Goal: Information Seeking & Learning: Learn about a topic

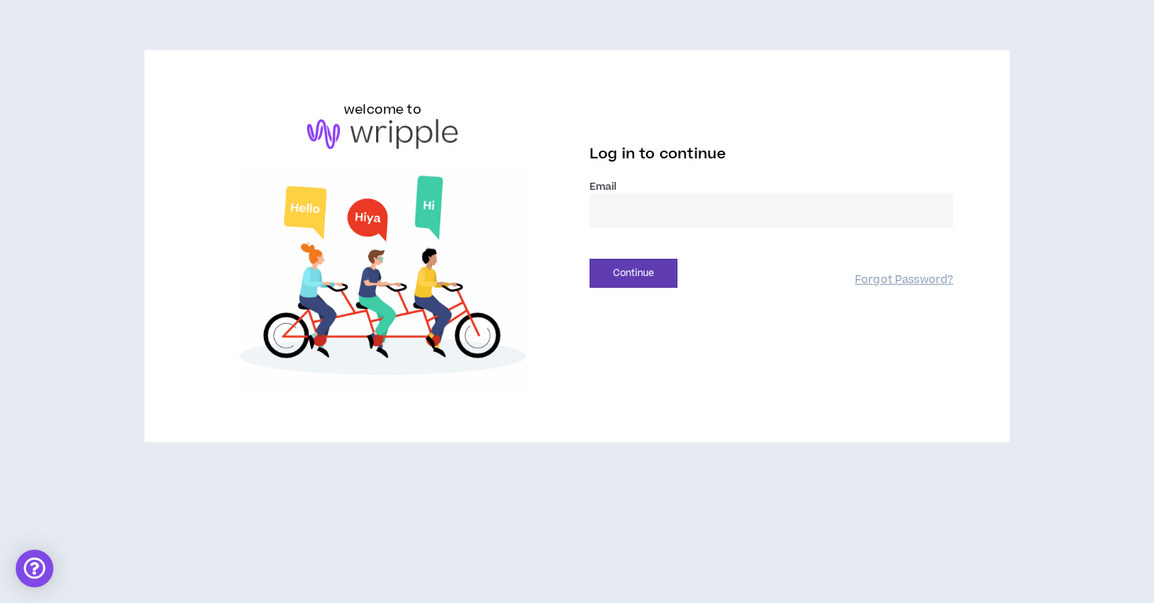
type input "**********"
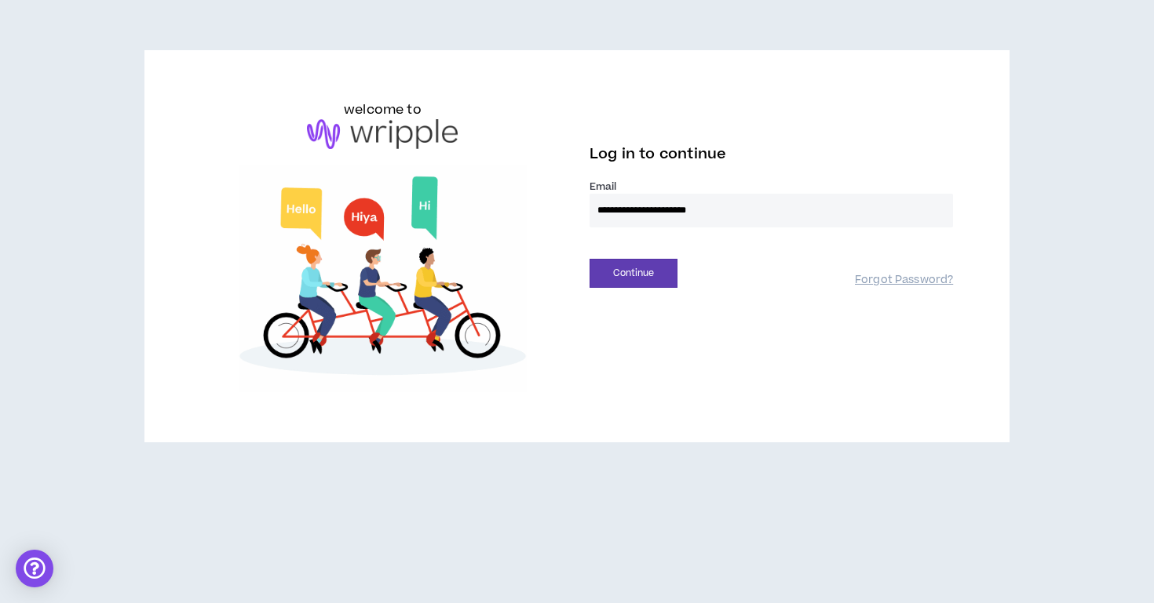
click at [633, 273] on button "Continue" at bounding box center [633, 273] width 88 height 29
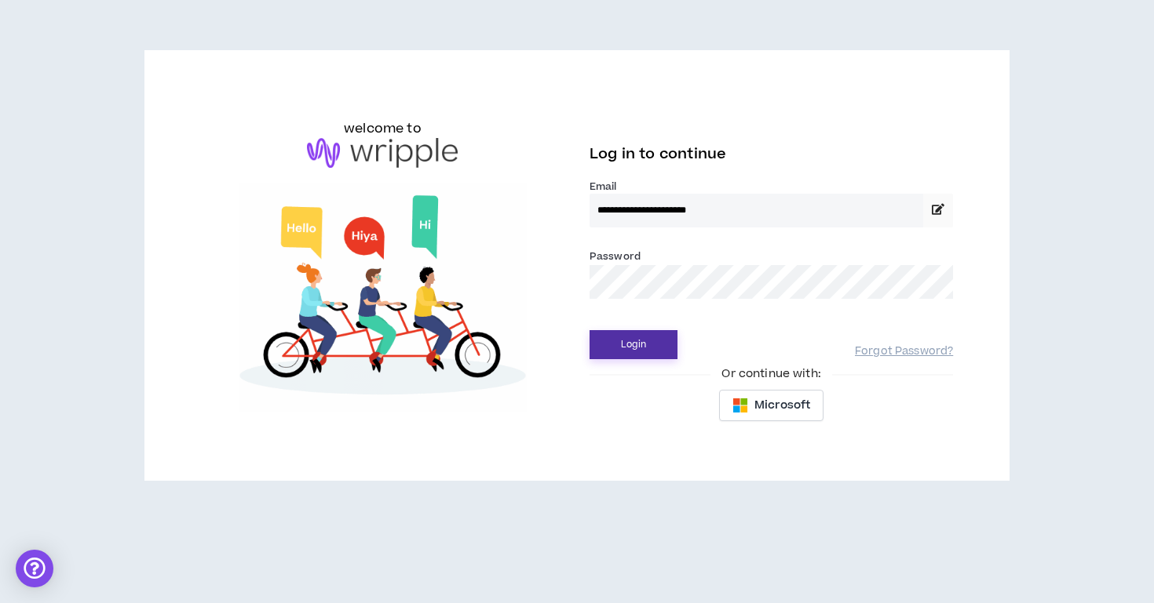
click at [659, 348] on button "Login" at bounding box center [633, 344] width 88 height 29
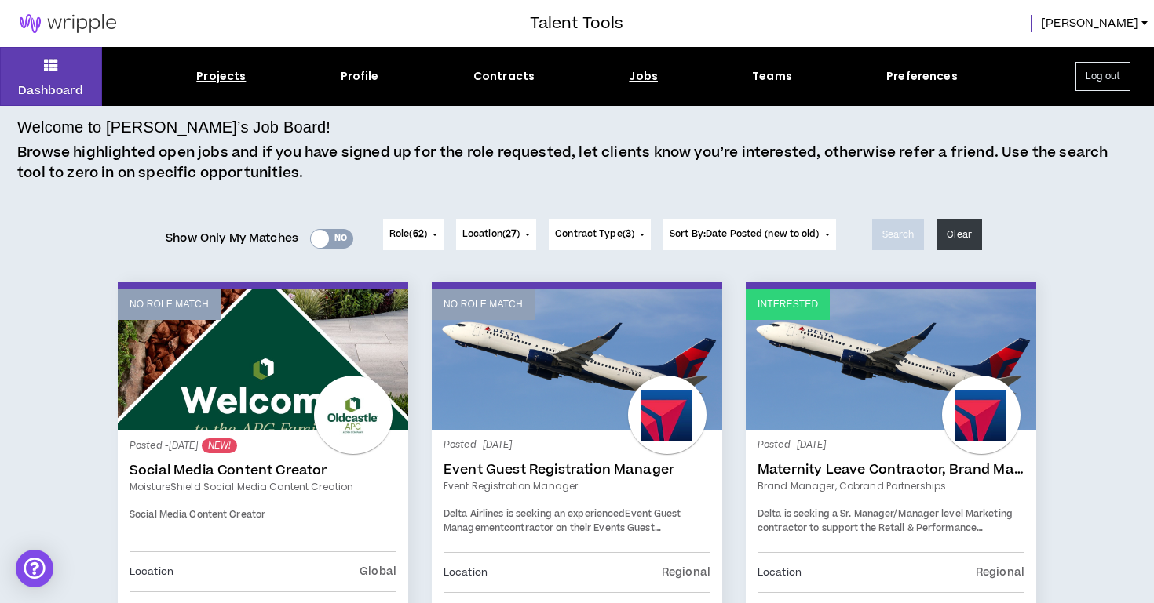
click at [231, 81] on div "Projects" at bounding box center [220, 76] width 49 height 16
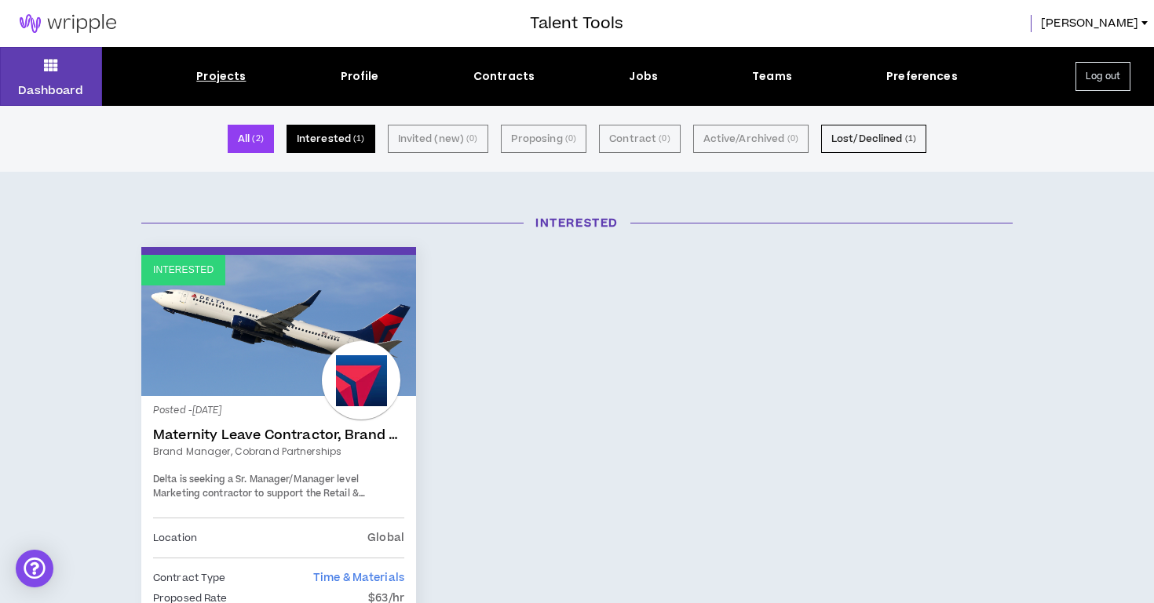
click at [320, 133] on button "Interested ( 1 )" at bounding box center [330, 139] width 89 height 28
click at [257, 316] on link "Interested" at bounding box center [278, 325] width 275 height 141
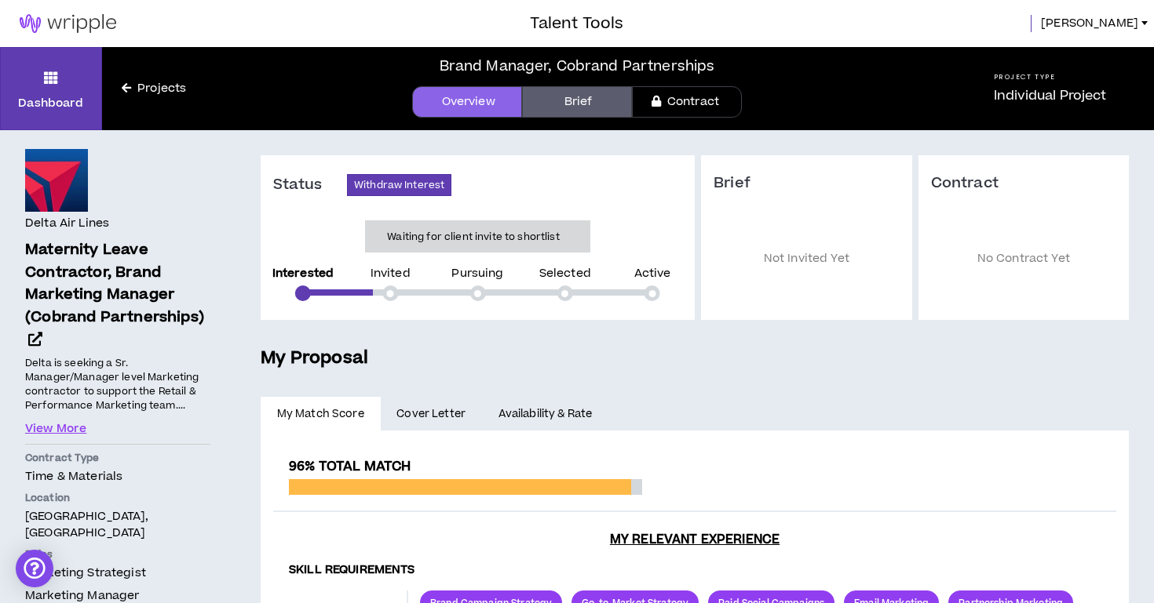
click at [163, 87] on link "Projects" at bounding box center [154, 88] width 104 height 17
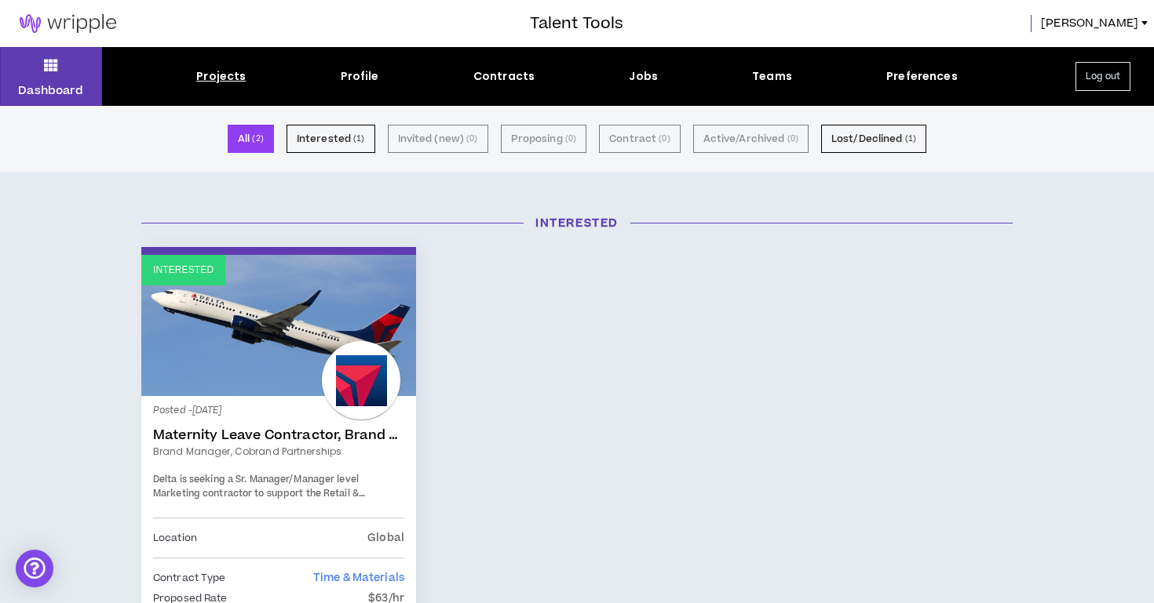
click at [262, 147] on button "All ( 2 )" at bounding box center [251, 139] width 46 height 28
click at [68, 83] on p "Dashboard" at bounding box center [50, 90] width 65 height 16
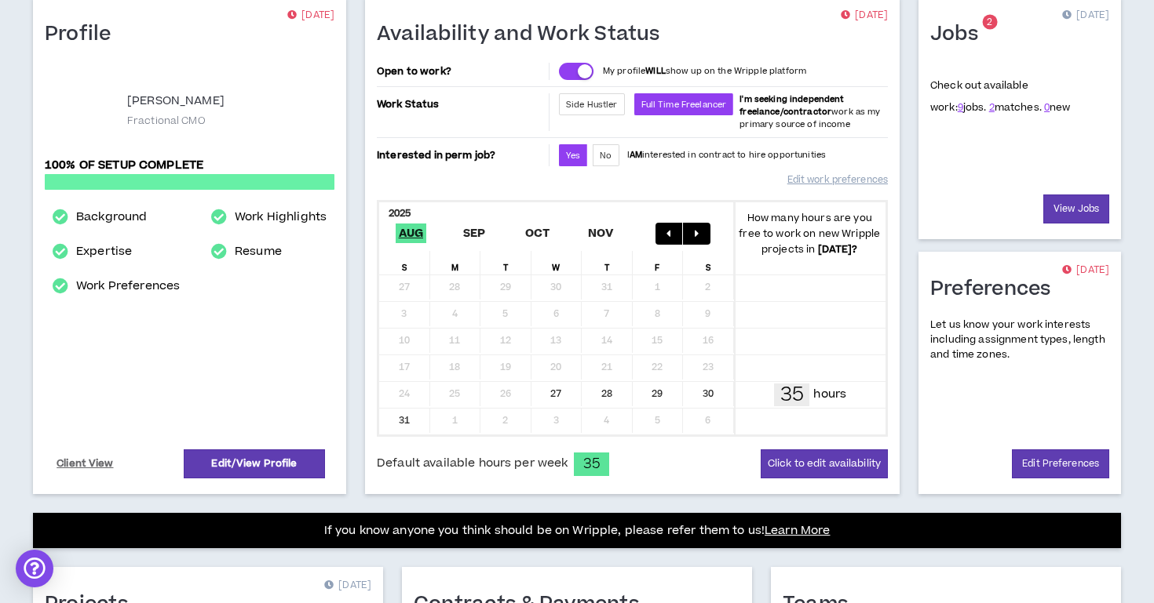
scroll to position [123, 0]
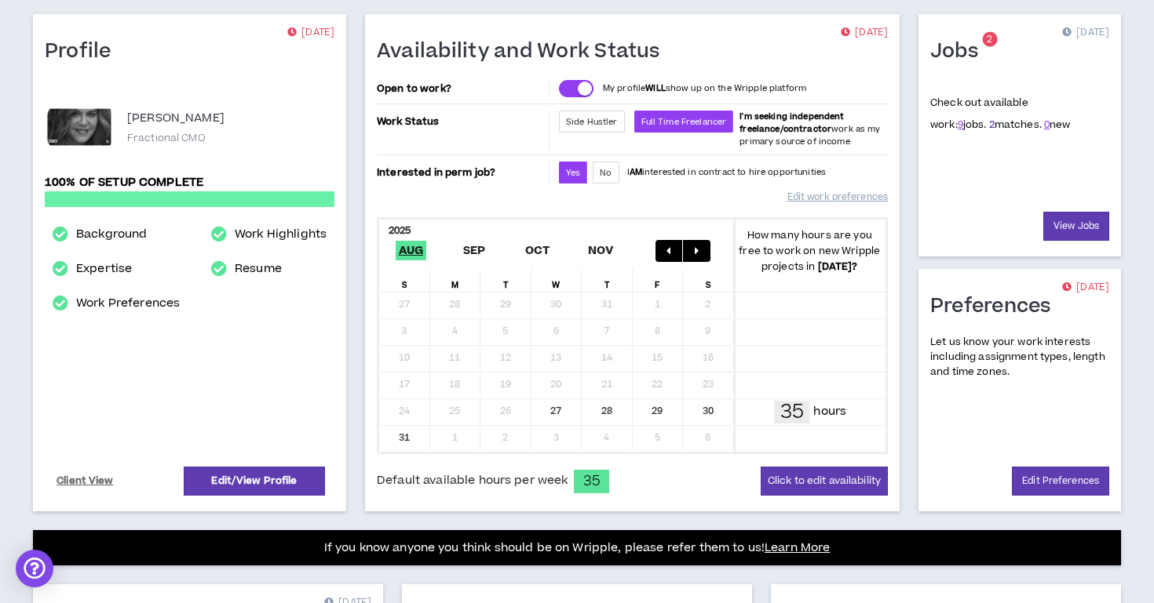
click at [989, 126] on link "2" at bounding box center [991, 125] width 5 height 14
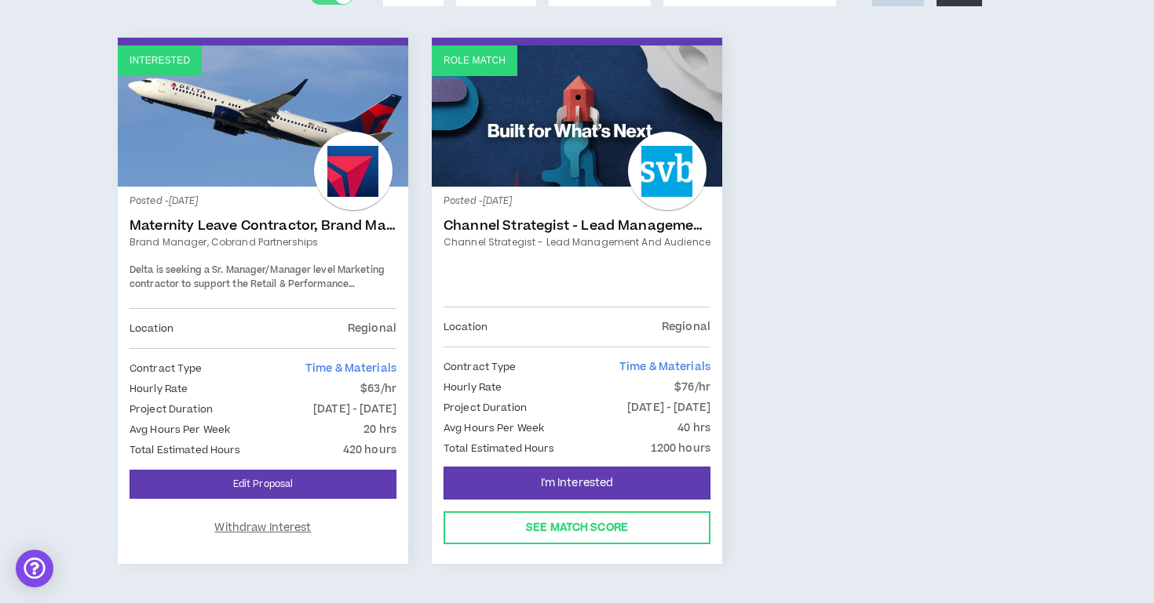
scroll to position [245, 0]
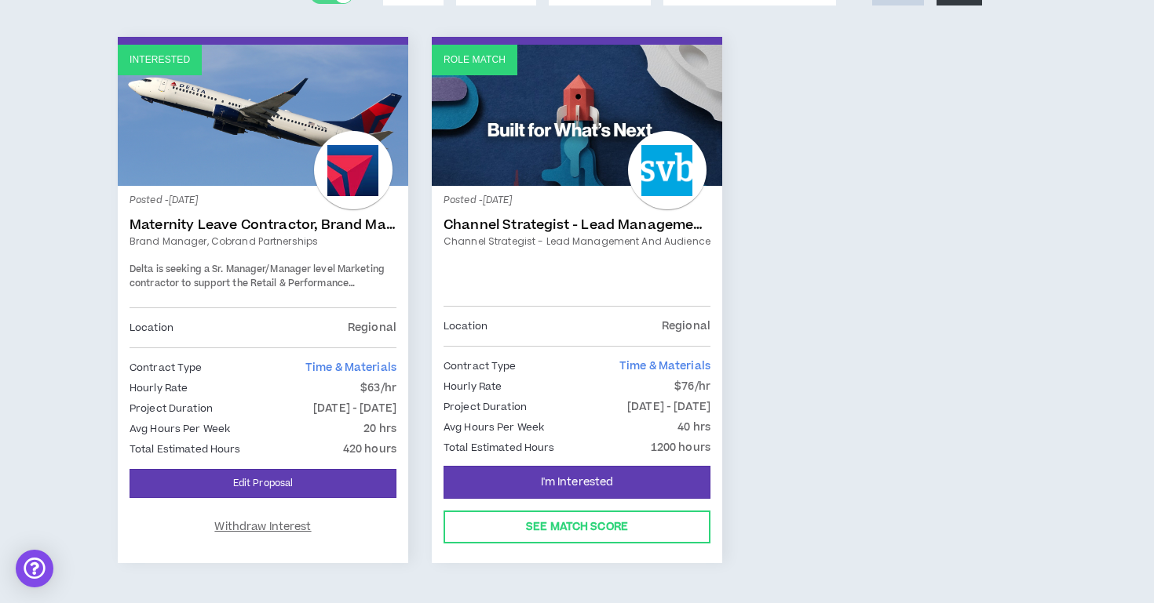
click at [612, 224] on link "Channel Strategist - Lead Management and Audience" at bounding box center [576, 225] width 267 height 16
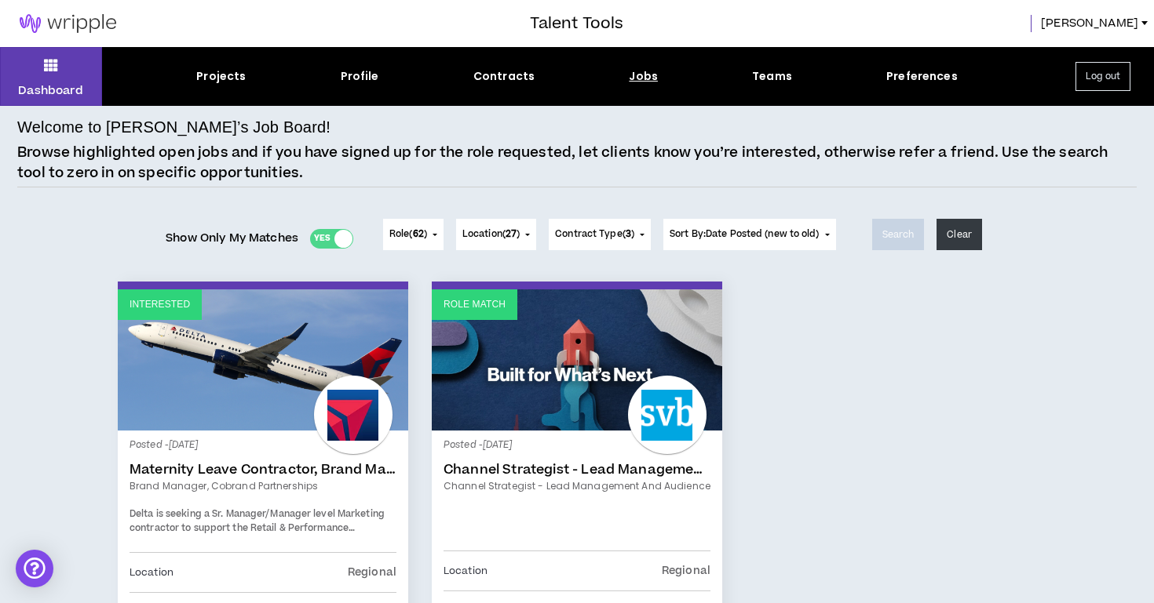
click at [420, 242] on button "Role ( 62 )" at bounding box center [413, 234] width 60 height 31
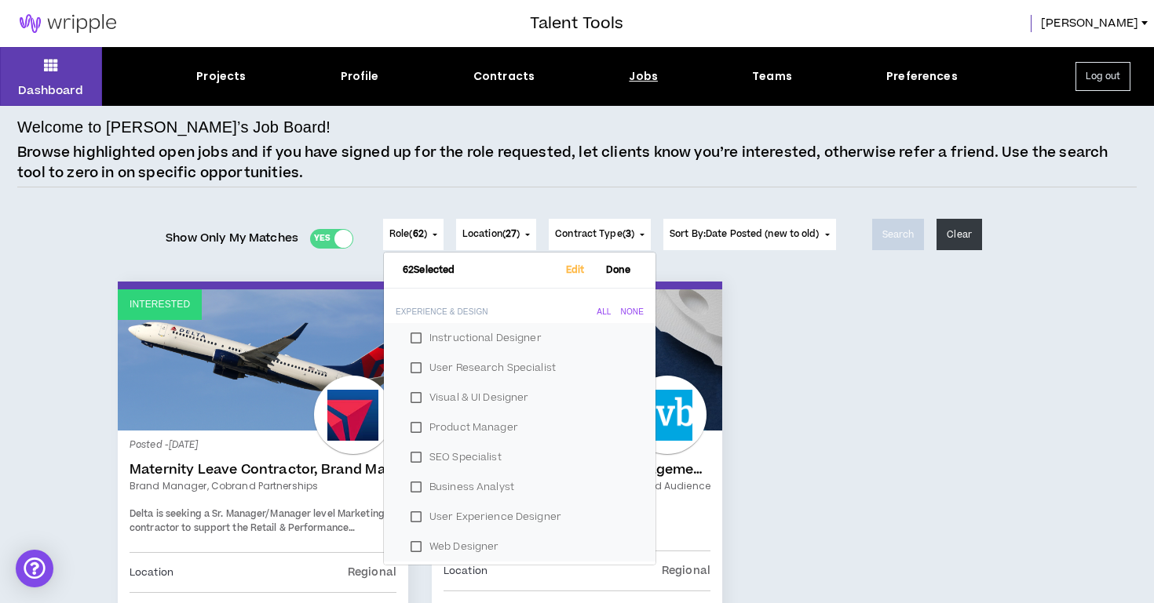
click at [626, 311] on div "None" at bounding box center [632, 312] width 23 height 9
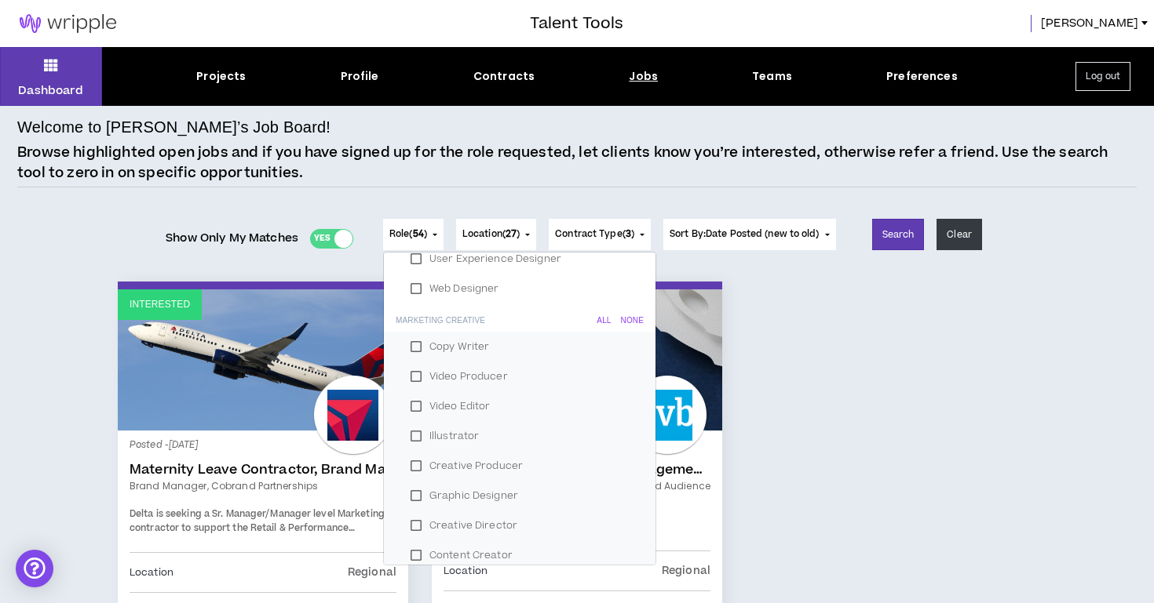
scroll to position [260, 0]
click at [628, 319] on div "None" at bounding box center [632, 319] width 23 height 9
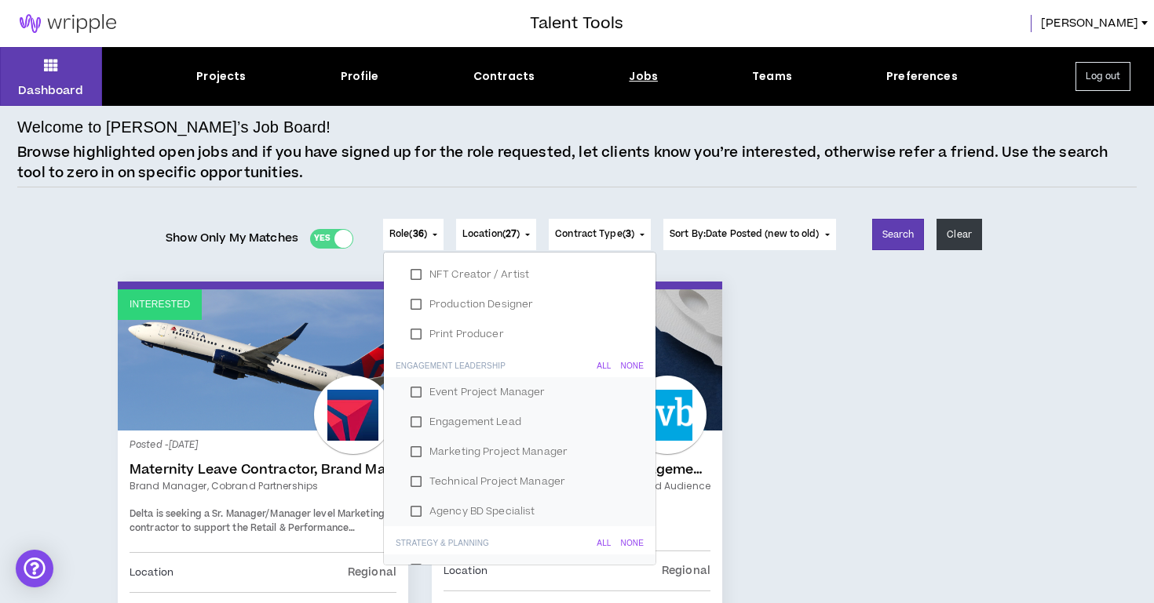
scroll to position [780, 0]
click at [417, 447] on label "Marketing Project Manager" at bounding box center [520, 450] width 234 height 24
click at [417, 448] on label "Marketing Project Manager" at bounding box center [520, 450] width 234 height 24
click at [415, 486] on label "Technical Project Manager" at bounding box center [520, 480] width 234 height 24
click at [415, 507] on label "Agency BD Specialist" at bounding box center [520, 510] width 234 height 24
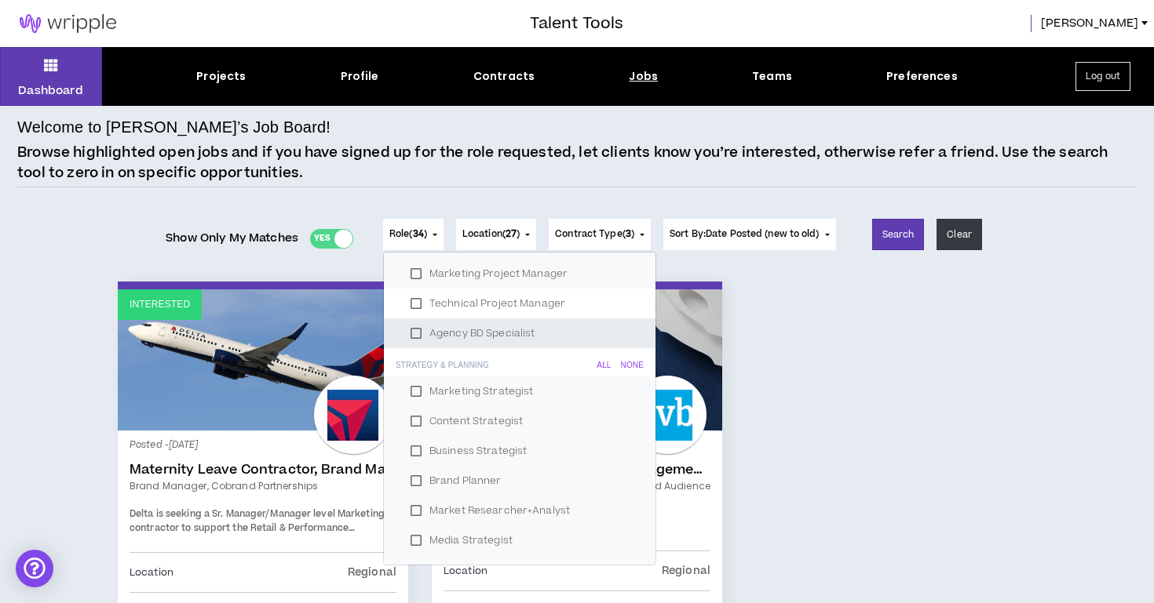
scroll to position [961, 0]
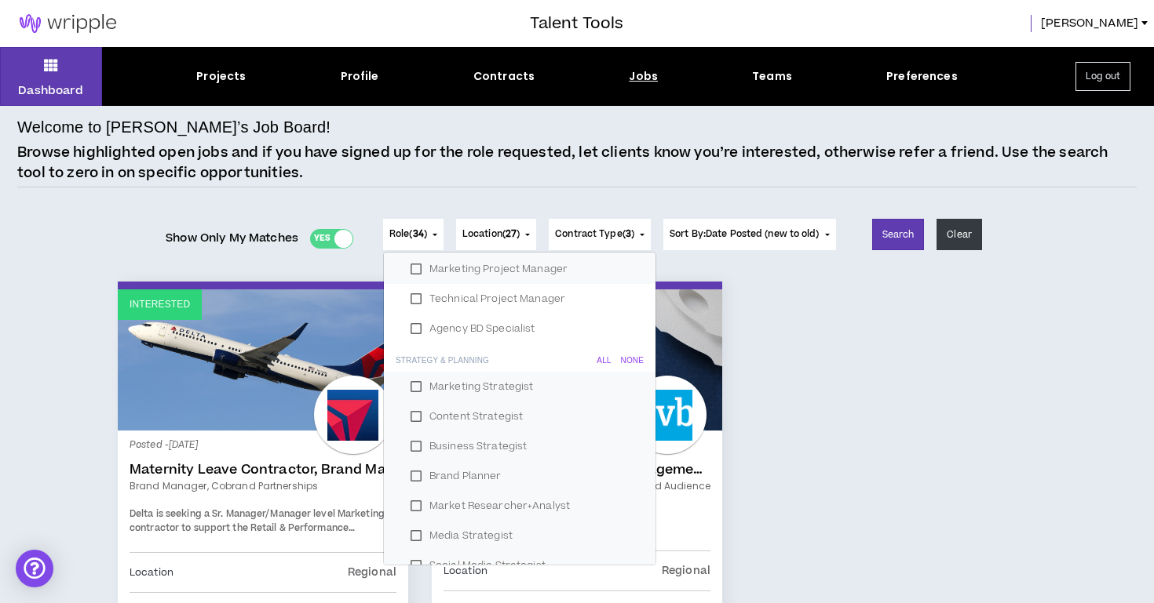
click at [412, 421] on label "Content Strategist" at bounding box center [520, 417] width 234 height 24
click at [412, 450] on label "Business Strategist" at bounding box center [520, 447] width 234 height 24
click at [412, 485] on label "Brand Planner" at bounding box center [520, 477] width 234 height 24
click at [410, 510] on label "Market Researcher+Analyst" at bounding box center [520, 506] width 234 height 24
click at [410, 532] on label "Media Strategist" at bounding box center [520, 536] width 234 height 24
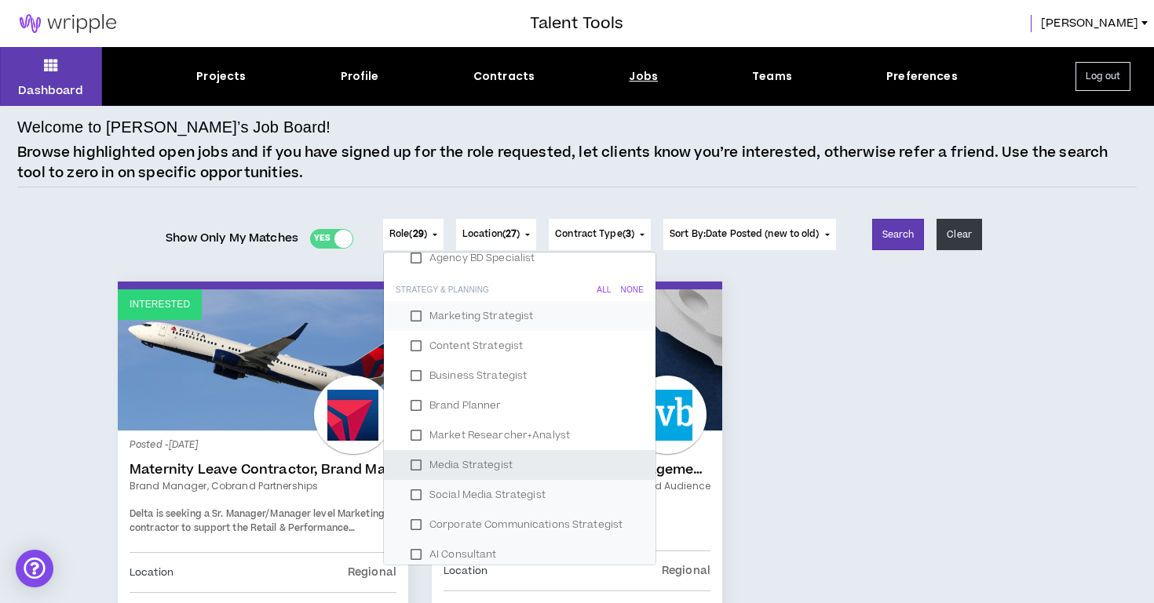
scroll to position [1039, 0]
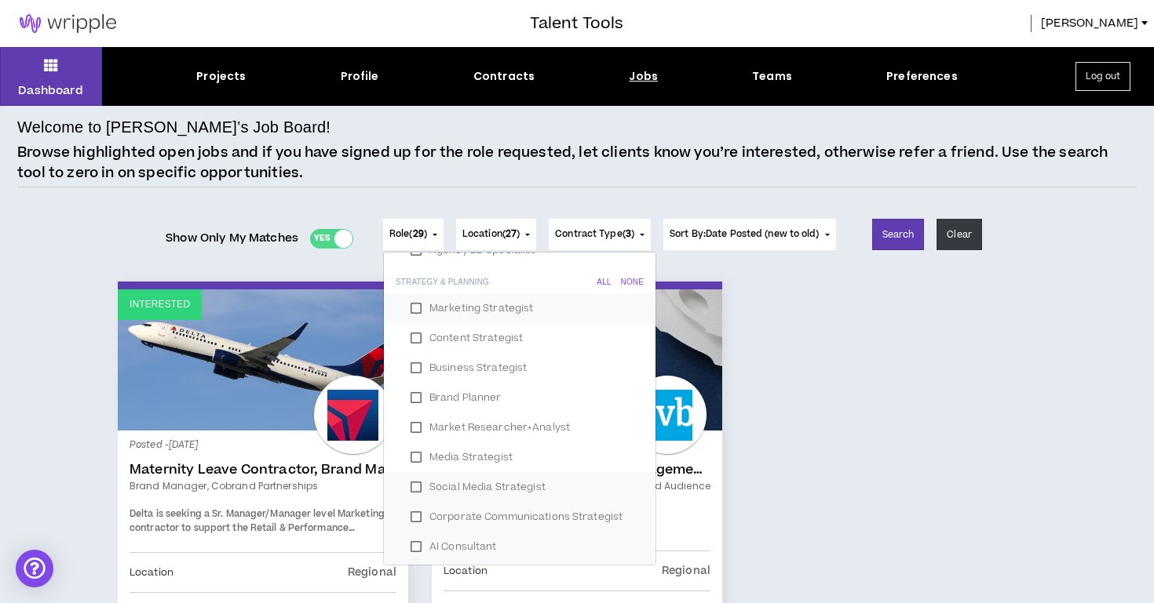
click at [417, 489] on label "Social Media Strategist" at bounding box center [520, 488] width 234 height 24
click at [416, 515] on label "Corporate Communications Strategist" at bounding box center [520, 517] width 234 height 24
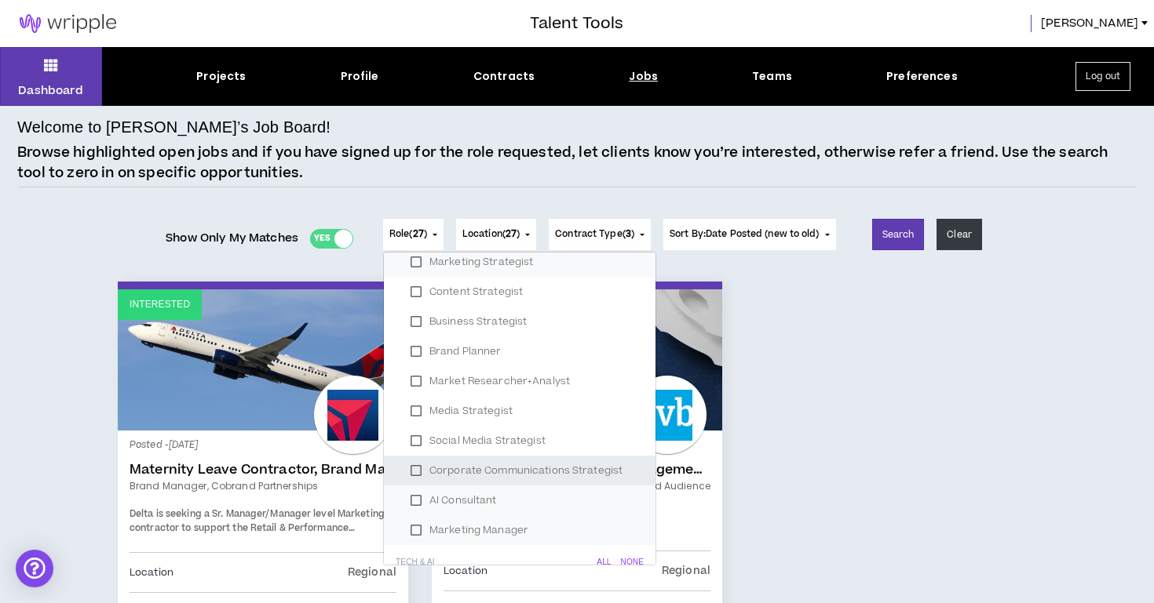
scroll to position [1088, 0]
click at [407, 498] on label "AI Consultant" at bounding box center [520, 499] width 234 height 24
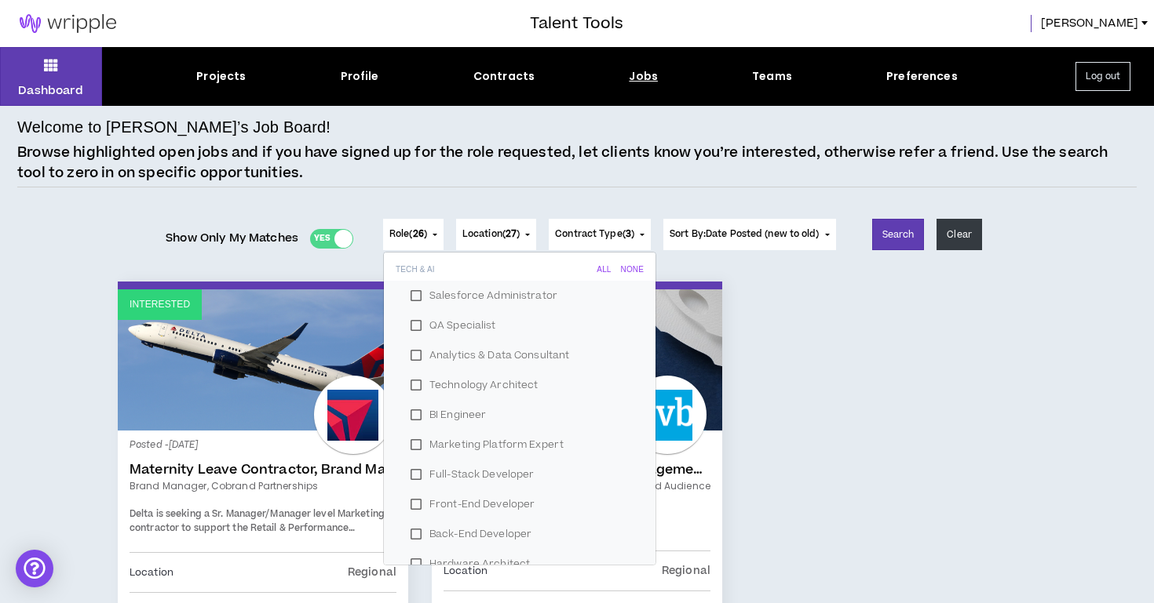
scroll to position [1359, 0]
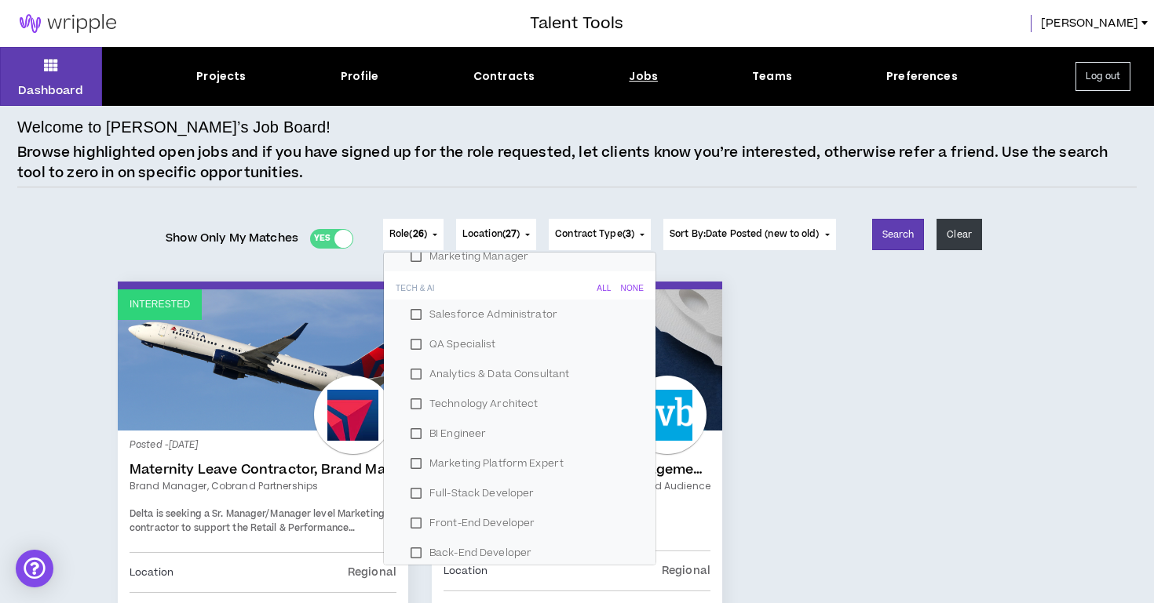
click at [629, 286] on div "None" at bounding box center [632, 288] width 23 height 9
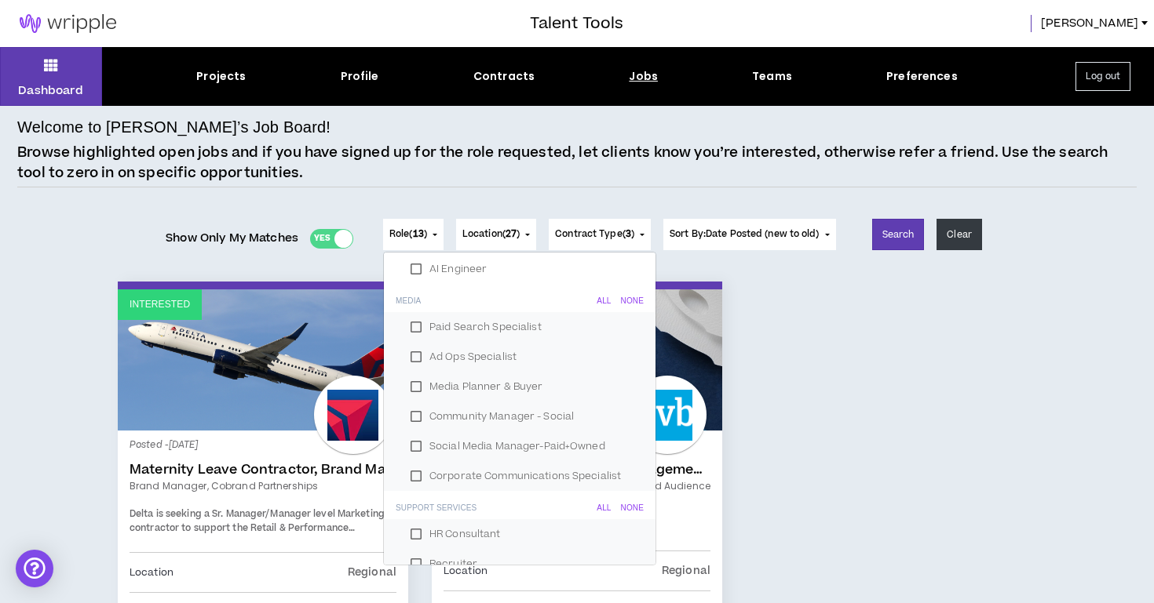
scroll to position [1763, 0]
click at [628, 297] on div "None" at bounding box center [632, 300] width 23 height 9
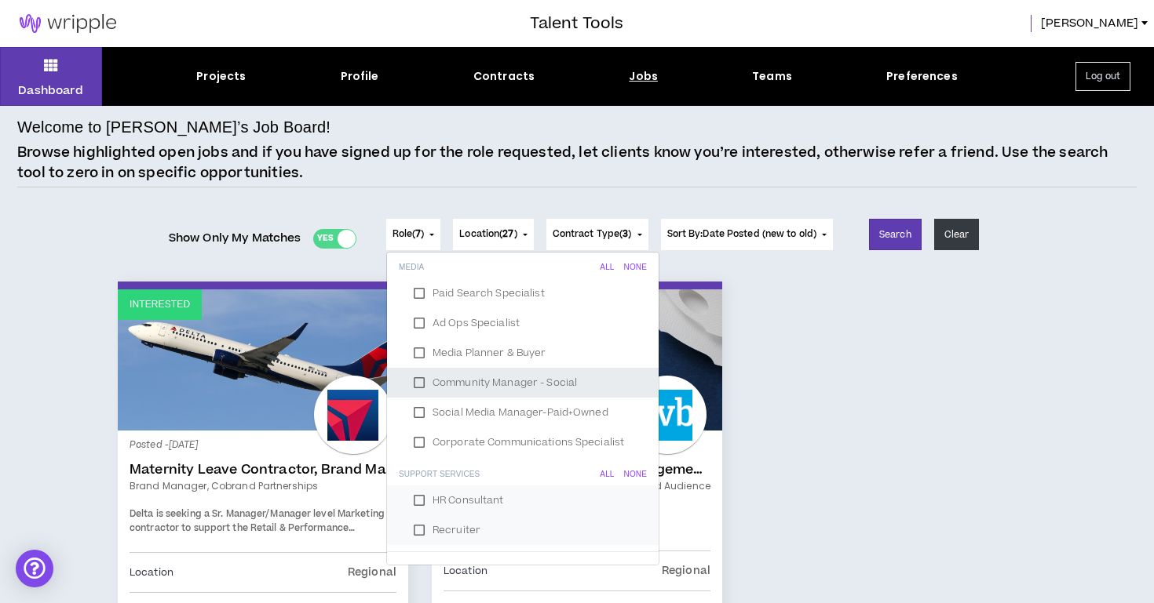
scroll to position [1810, 0]
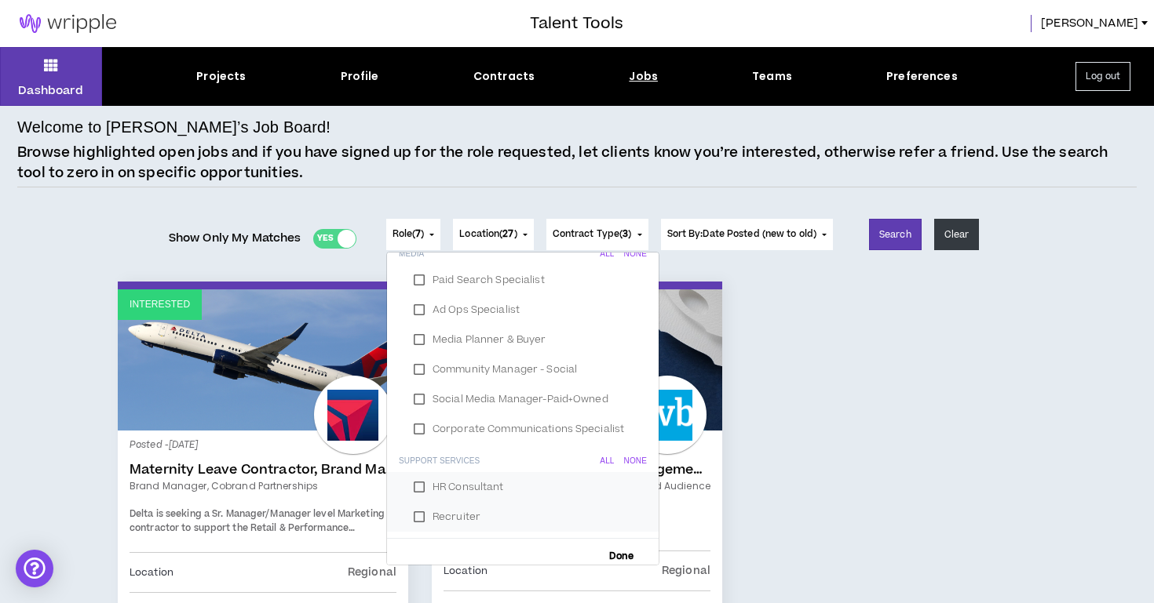
click at [625, 461] on div "None" at bounding box center [634, 461] width 23 height 9
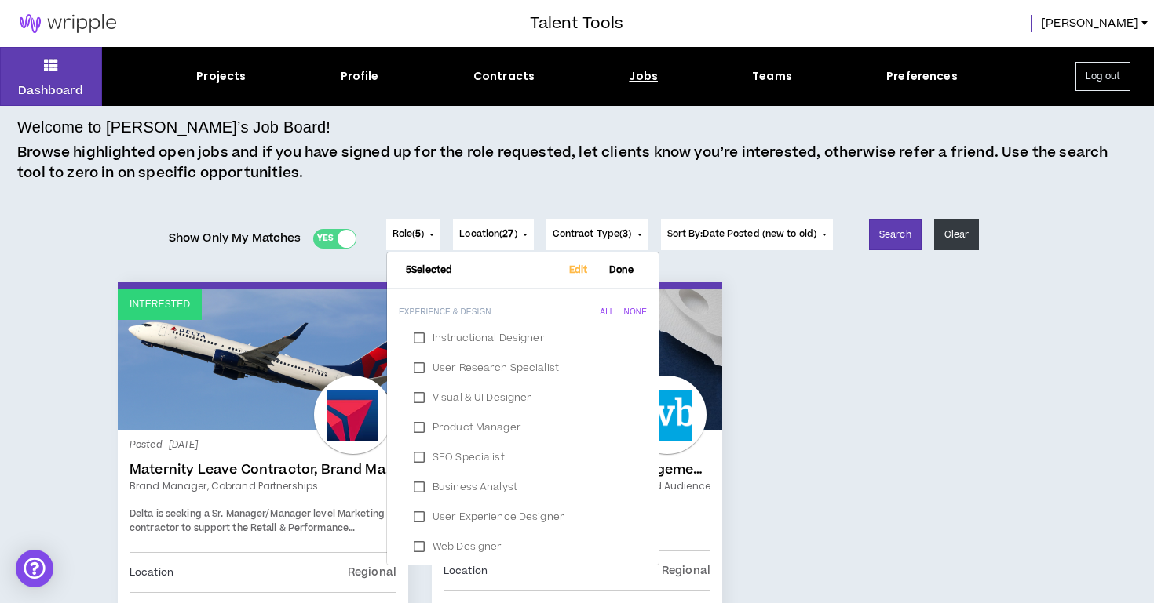
scroll to position [0, 0]
click at [901, 231] on button "Search" at bounding box center [895, 234] width 53 height 31
